Goal: Transaction & Acquisition: Book appointment/travel/reservation

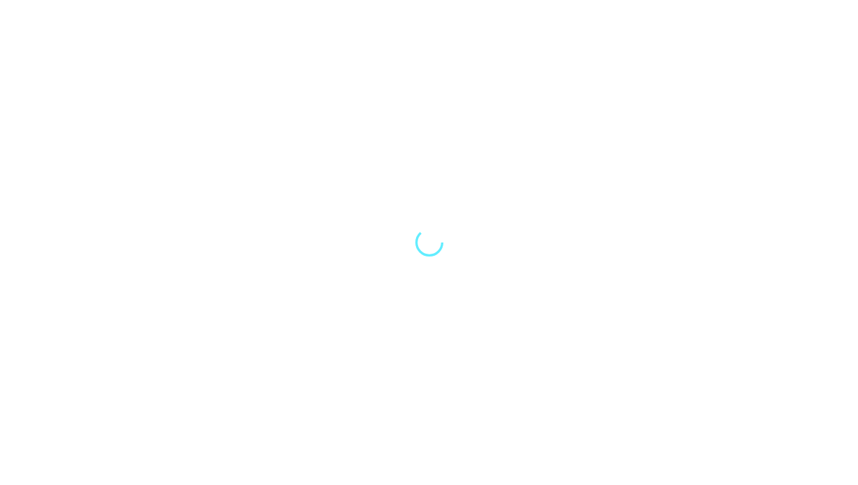
select select "Song"
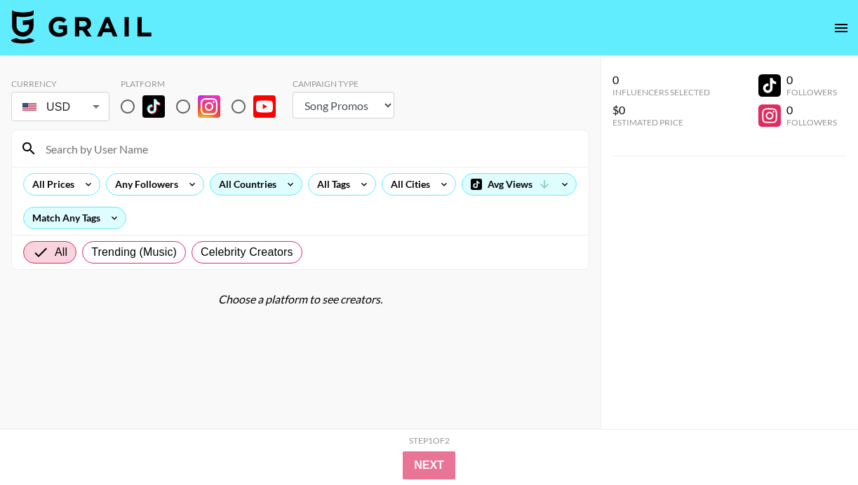
click at [267, 180] on div "All Countries" at bounding box center [244, 184] width 69 height 21
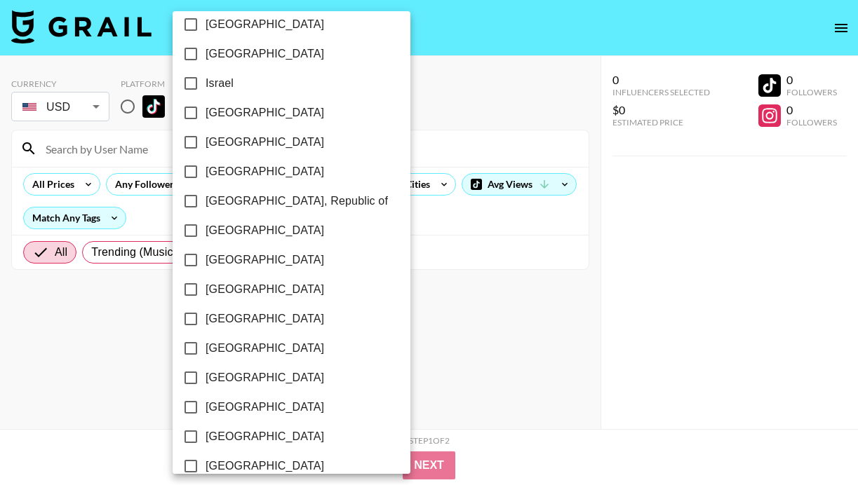
scroll to position [631, 0]
click at [214, 292] on span "[GEOGRAPHIC_DATA]" at bounding box center [265, 290] width 119 height 17
click at [206, 292] on input "[GEOGRAPHIC_DATA]" at bounding box center [190, 290] width 29 height 29
checkbox input "true"
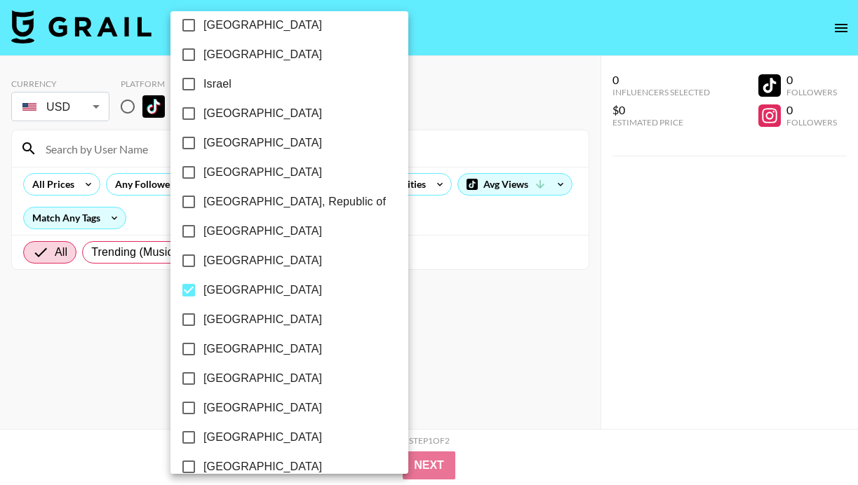
click at [134, 332] on div at bounding box center [429, 242] width 858 height 485
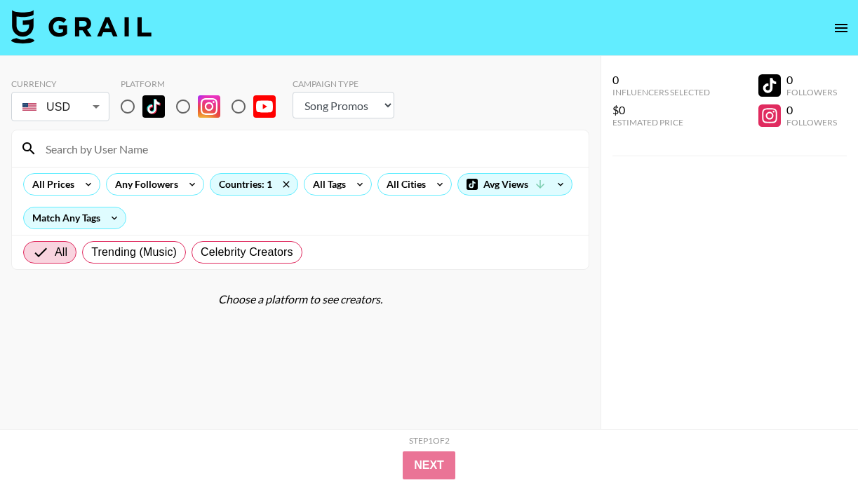
click at [106, 147] on input at bounding box center [308, 149] width 543 height 22
click at [90, 109] on body "Currency USD USD ​ Platform Campaign Type Choose Type... Song Promos Brand Prom…" at bounding box center [429, 271] width 858 height 542
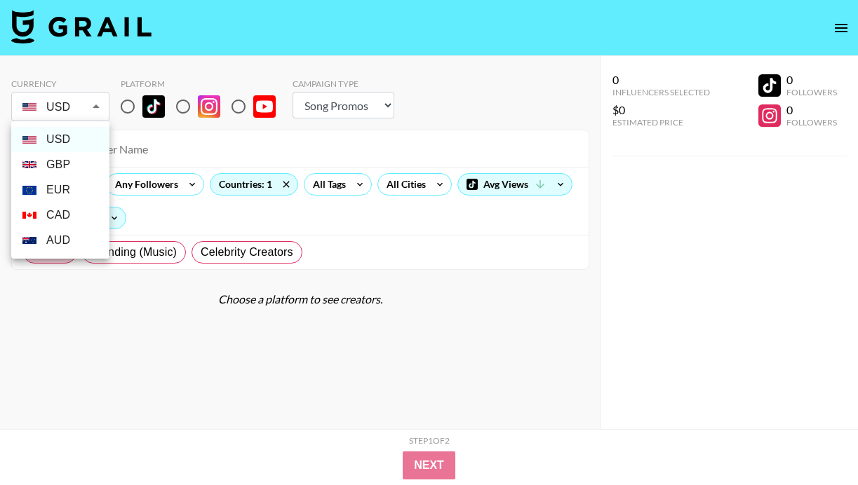
click at [79, 139] on li "USD" at bounding box center [60, 139] width 98 height 25
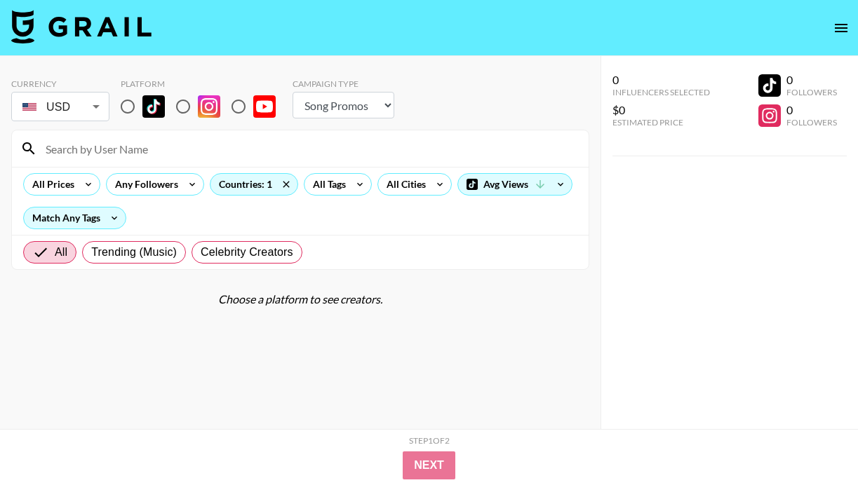
click at [175, 153] on input at bounding box center [308, 149] width 543 height 22
click at [128, 100] on input "radio" at bounding box center [127, 106] width 29 height 29
radio input "true"
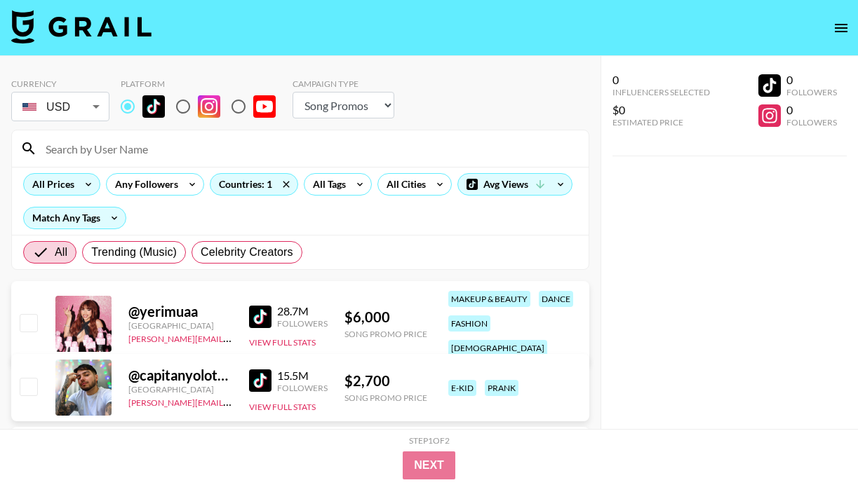
click at [70, 189] on div "All Prices" at bounding box center [50, 184] width 53 height 21
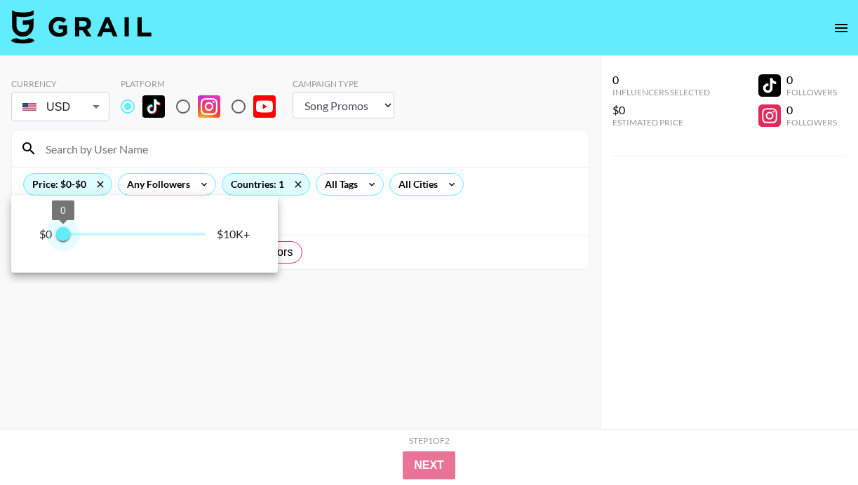
type input "250"
drag, startPoint x: 207, startPoint y: 240, endPoint x: 67, endPoint y: 239, distance: 139.6
click at [67, 239] on span "250" at bounding box center [67, 234] width 14 height 14
click at [113, 310] on div at bounding box center [429, 242] width 858 height 485
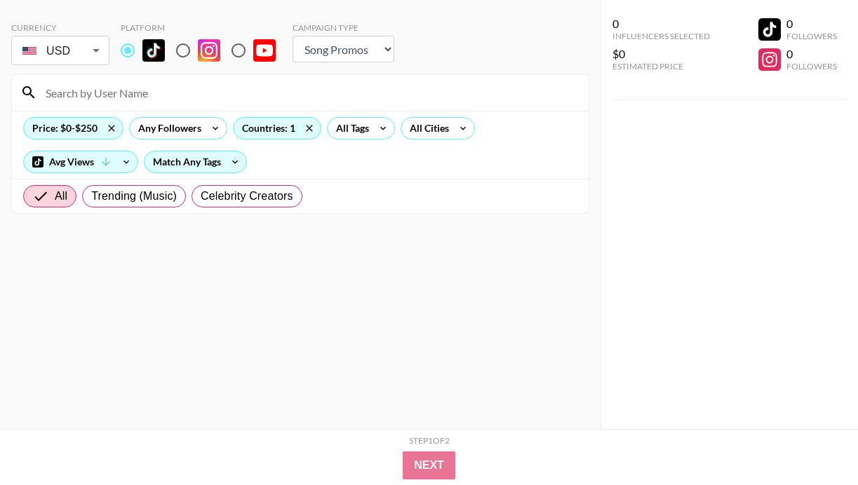
scroll to position [56, 0]
click at [69, 128] on div "Price: $0-$250" at bounding box center [73, 128] width 99 height 21
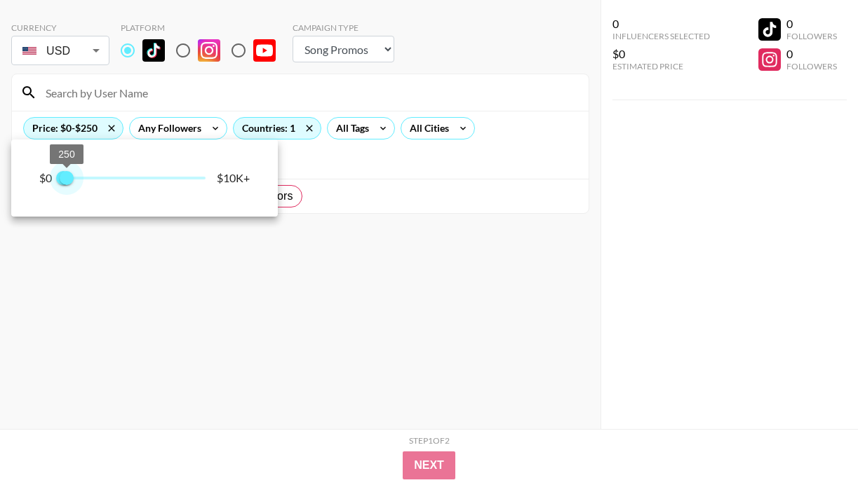
type input "500"
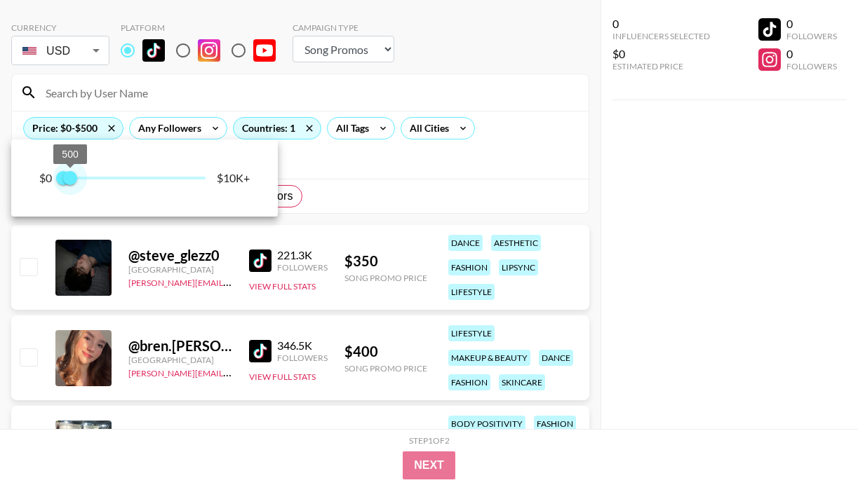
click at [71, 177] on span "500" at bounding box center [70, 178] width 14 height 14
click at [373, 161] on div at bounding box center [429, 242] width 858 height 485
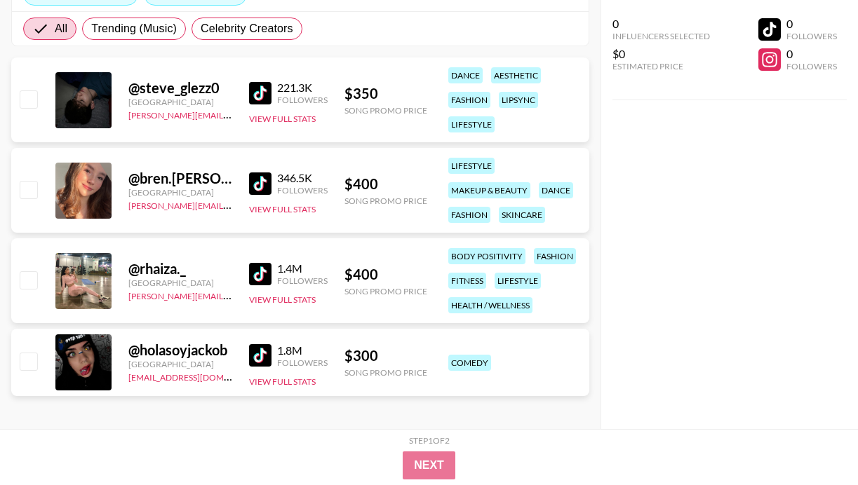
scroll to position [222, 0]
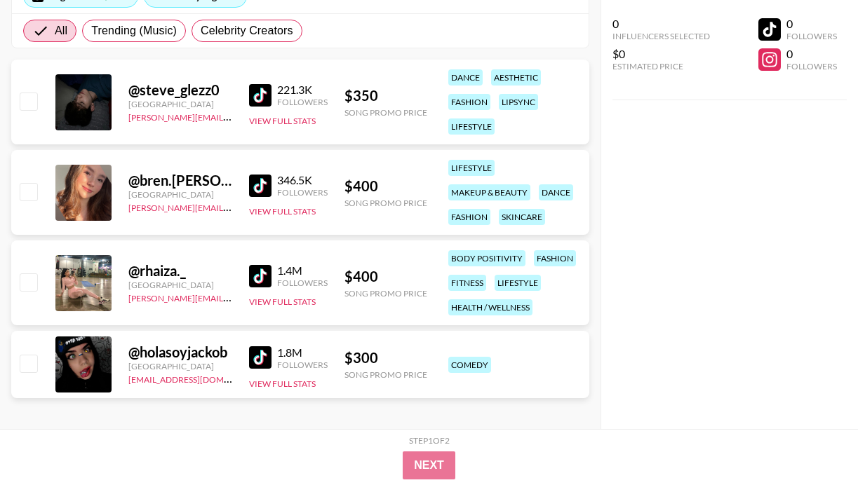
click at [260, 358] on img at bounding box center [260, 358] width 22 height 22
click at [264, 95] on img at bounding box center [260, 95] width 22 height 22
click at [258, 184] on img at bounding box center [260, 186] width 22 height 22
click at [258, 272] on img at bounding box center [260, 276] width 22 height 22
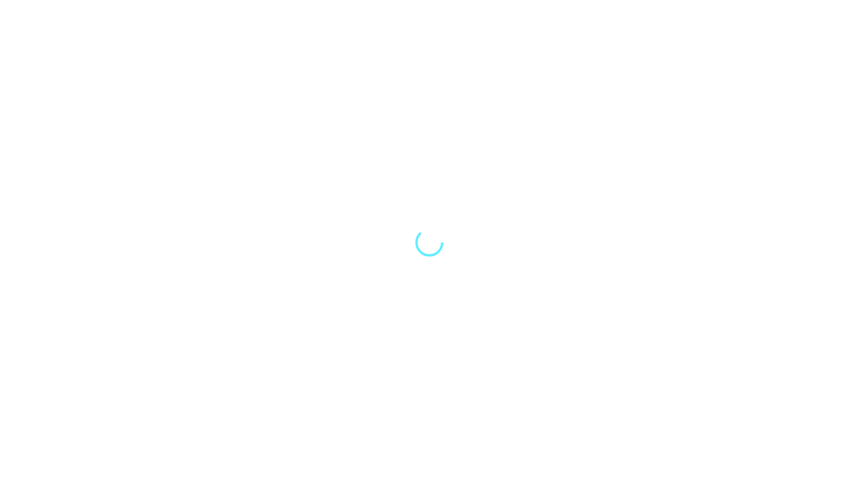
select select "Song"
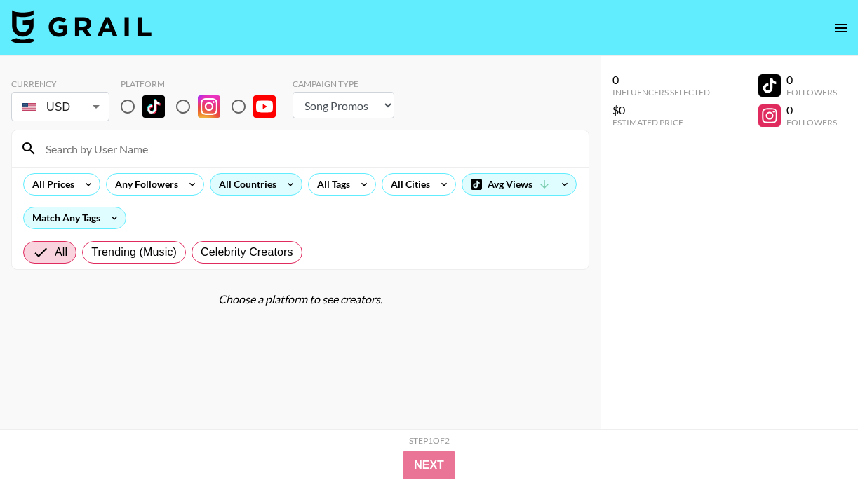
click at [255, 189] on div "All Countries" at bounding box center [244, 184] width 69 height 21
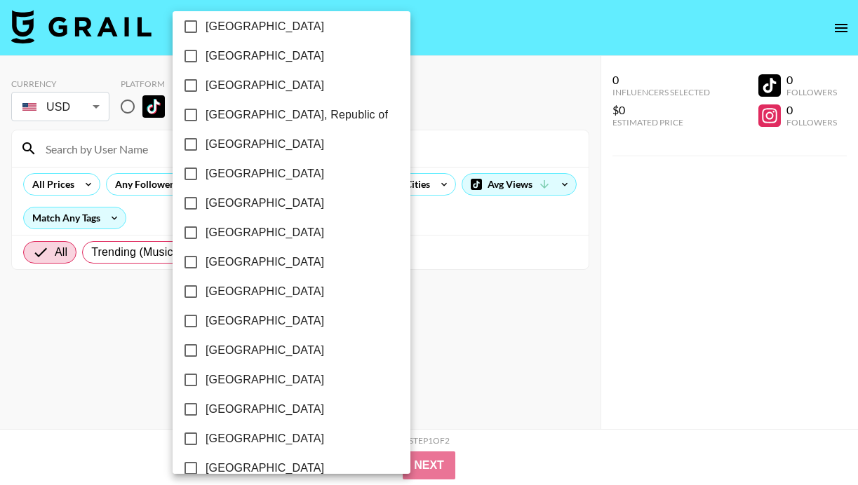
scroll to position [724, 0]
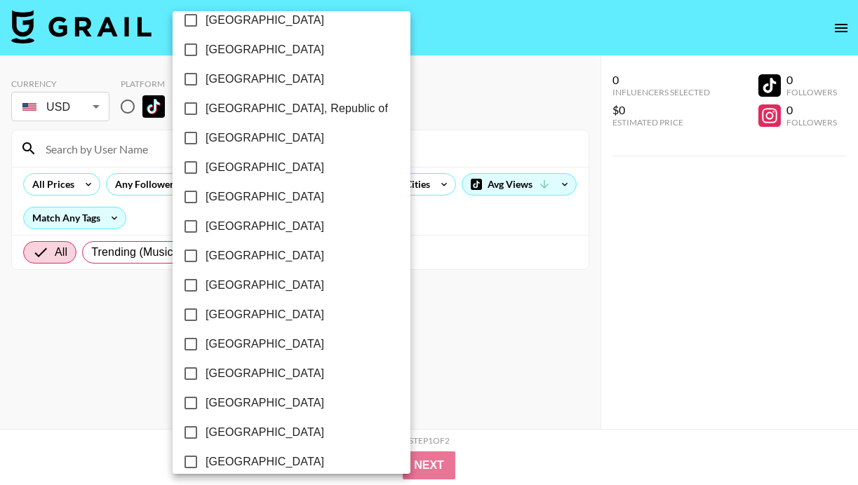
click at [218, 347] on span "[GEOGRAPHIC_DATA]" at bounding box center [265, 344] width 119 height 17
click at [206, 347] on input "[GEOGRAPHIC_DATA]" at bounding box center [190, 344] width 29 height 29
checkbox input "true"
click at [415, 340] on div at bounding box center [429, 242] width 858 height 485
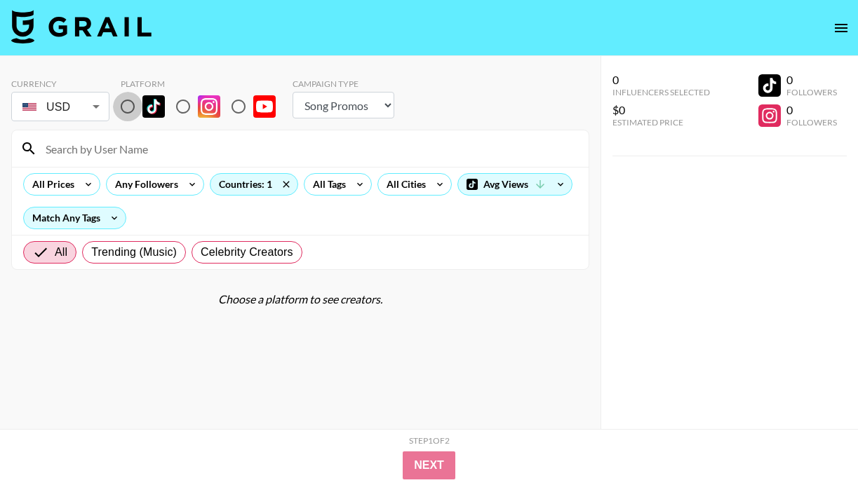
click at [123, 106] on input "radio" at bounding box center [127, 106] width 29 height 29
radio input "true"
click at [60, 189] on div "All Prices" at bounding box center [50, 184] width 53 height 21
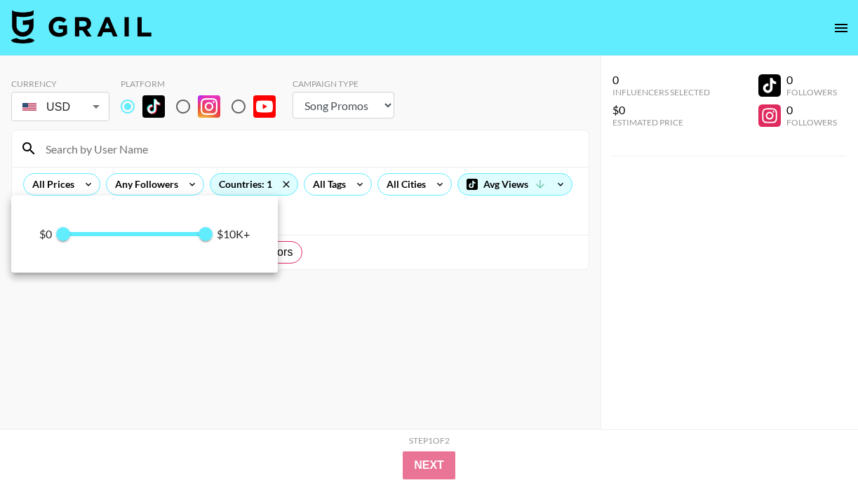
click at [350, 239] on div at bounding box center [429, 242] width 858 height 485
